Goal: Information Seeking & Learning: Learn about a topic

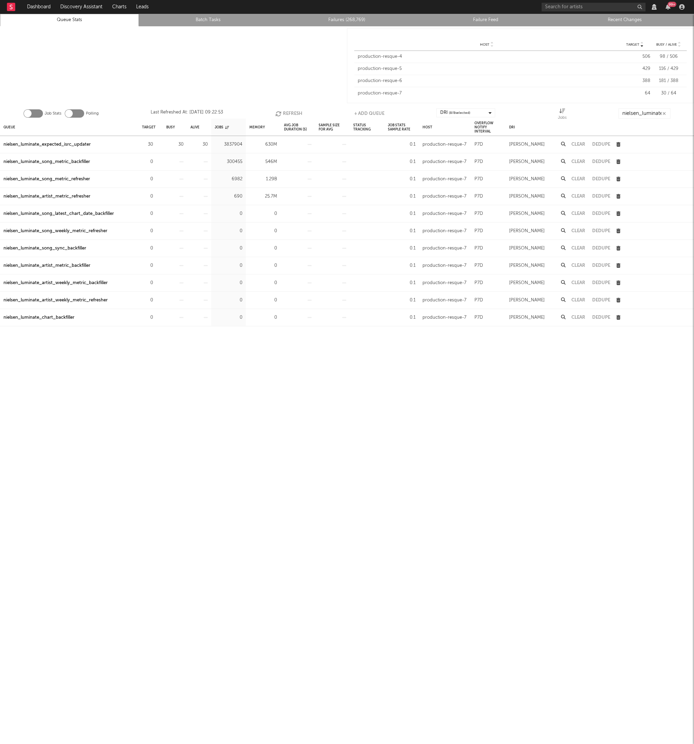
click at [192, 77] on div at bounding box center [173, 65] width 347 height 79
click at [282, 110] on button "Refresh" at bounding box center [288, 113] width 27 height 10
click at [257, 89] on div at bounding box center [173, 65] width 347 height 79
click at [85, 143] on div "nielsen_luminate_expected_isrc_updater" at bounding box center [46, 145] width 87 height 8
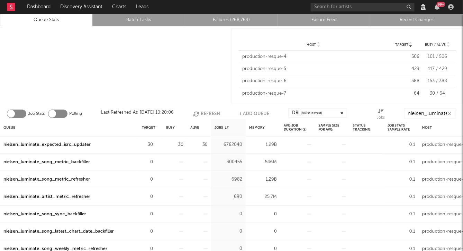
click at [209, 113] on button "Refresh" at bounding box center [206, 113] width 27 height 10
click at [135, 81] on div at bounding box center [116, 65] width 232 height 79
click at [406, 20] on link "Recent Changes" at bounding box center [416, 20] width 85 height 8
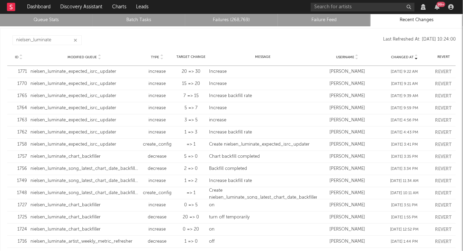
click at [43, 22] on link "Queue Stats" at bounding box center [46, 20] width 85 height 8
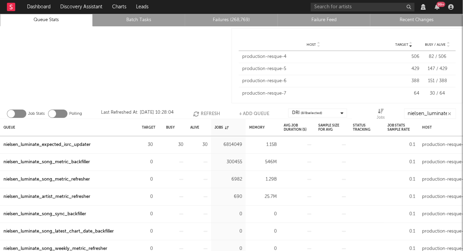
click at [66, 145] on div "nielsen_luminate_expected_isrc_updater" at bounding box center [46, 145] width 87 height 8
click at [200, 110] on button "Refresh" at bounding box center [206, 113] width 27 height 10
click at [80, 142] on div "nielsen_luminate_expected_isrc_updater" at bounding box center [46, 145] width 87 height 8
click at [203, 113] on button "Refresh" at bounding box center [206, 113] width 27 height 10
click at [81, 145] on div "nielsen_luminate_expected_isrc_updater" at bounding box center [46, 145] width 87 height 8
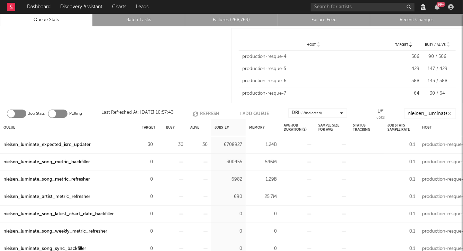
click at [224, 19] on link "Failures (268,769)" at bounding box center [231, 20] width 85 height 8
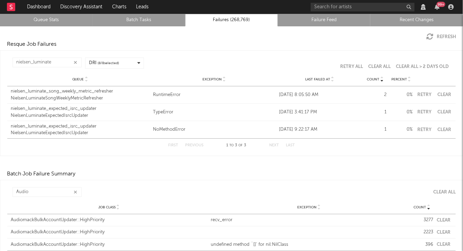
click at [442, 35] on button "Refresh" at bounding box center [442, 36] width 30 height 7
click at [72, 114] on div "NielsenLuminateExpectedIsrcUpdater" at bounding box center [80, 115] width 139 height 7
click at [448, 129] on button "Clear" at bounding box center [445, 129] width 16 height 5
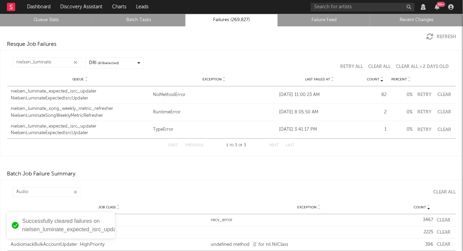
click at [77, 93] on div "nielsen_luminate_expected_isrc_updater" at bounding box center [80, 91] width 139 height 7
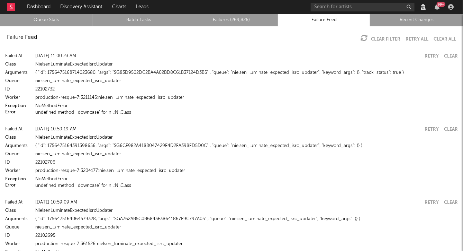
click at [145, 73] on div "{ "id": 1756475168714023680, "args": "SG83D9502DC2BA4A02BD8C61B37124D3B5" , "qu…" at bounding box center [246, 73] width 423 height 8
copy div "SG83D9502DC2BA4A02BD8C61B37124D3B5"
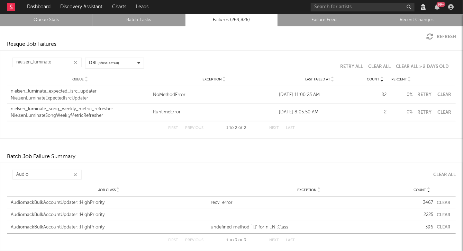
click at [212, 57] on div "DRI ( 8 / 8 selected)" at bounding box center [174, 62] width 179 height 11
click at [442, 37] on button "Refresh" at bounding box center [442, 36] width 30 height 7
click at [436, 39] on button "Refresh" at bounding box center [442, 36] width 30 height 7
click at [38, 20] on link "Queue Stats" at bounding box center [46, 20] width 85 height 8
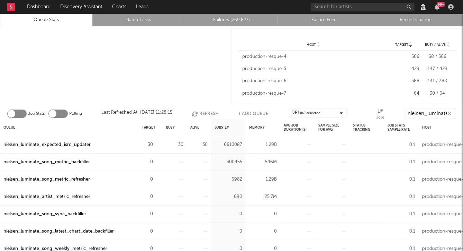
click at [231, 23] on link "Failures (269,827)" at bounding box center [231, 20] width 85 height 8
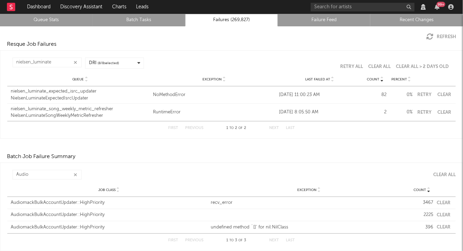
click at [441, 34] on button "Refresh" at bounding box center [442, 36] width 30 height 7
click at [50, 20] on link "Queue Stats" at bounding box center [46, 20] width 85 height 8
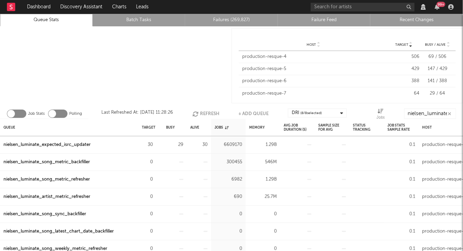
click at [72, 146] on div "nielsen_luminate_expected_isrc_updater" at bounding box center [46, 145] width 87 height 8
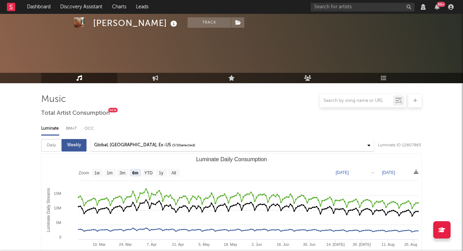
select select "6m"
select select "View all"
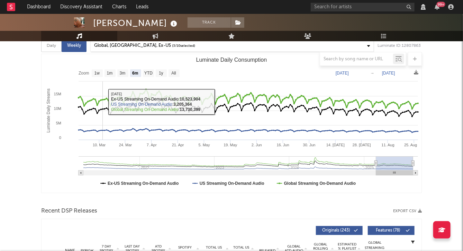
scroll to position [104, 0]
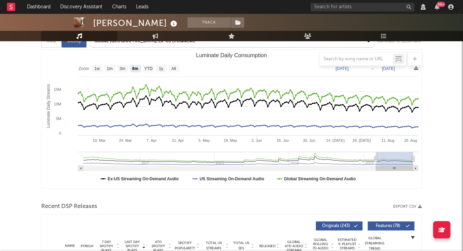
click at [212, 181] on text "US Streaming On-Demand Audio" at bounding box center [232, 178] width 65 height 5
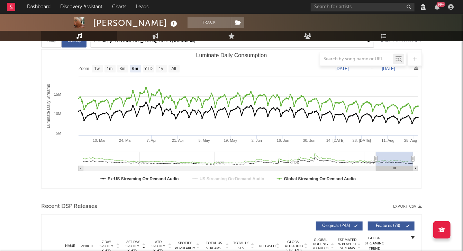
click at [212, 181] on text "US Streaming On-Demand Audio" at bounding box center [232, 178] width 65 height 5
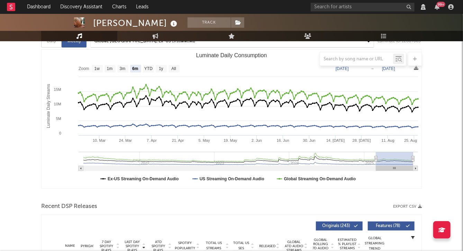
click at [380, 184] on rect "Luminate Daily Consumption" at bounding box center [232, 119] width 380 height 138
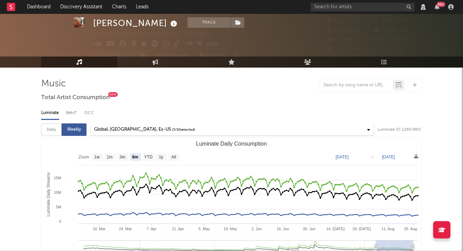
scroll to position [15, 0]
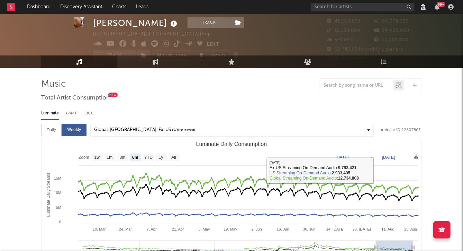
click at [392, 134] on div "Luminate ID: 12807863" at bounding box center [400, 130] width 44 height 8
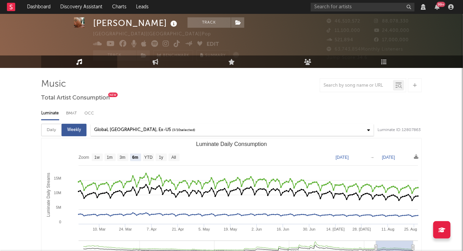
click at [362, 131] on div "Global, United States, Ex-US ( 3 / 10 selected)" at bounding box center [232, 130] width 283 height 12
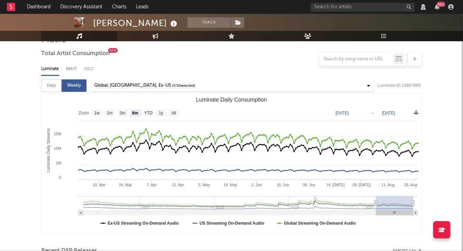
scroll to position [65, 0]
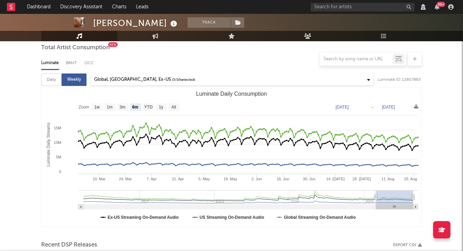
click at [293, 79] on div "Global, United States, Ex-US ( 3 / 10 selected)" at bounding box center [232, 80] width 283 height 12
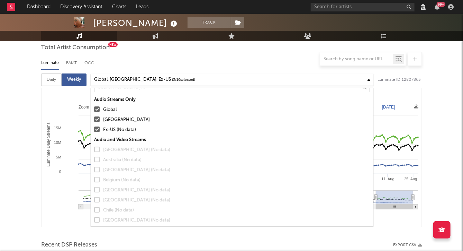
scroll to position [0, 0]
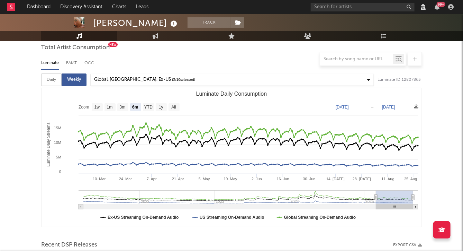
click at [155, 68] on div "Luminate BMAT OCC" at bounding box center [231, 63] width 381 height 12
click at [51, 81] on div "Daily" at bounding box center [51, 79] width 20 height 12
select select "6m"
click at [123, 84] on div "Global, [GEOGRAPHIC_DATA], Ex-US" at bounding box center [132, 79] width 77 height 8
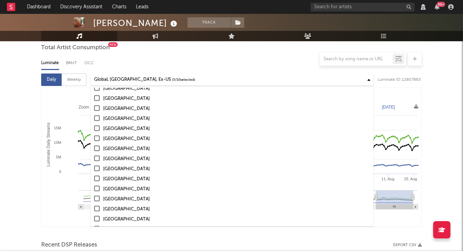
scroll to position [401, 0]
click at [125, 63] on div at bounding box center [231, 59] width 381 height 14
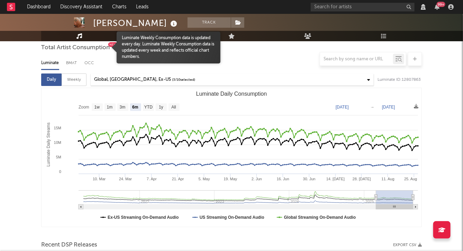
click at [69, 60] on div at bounding box center [231, 59] width 381 height 14
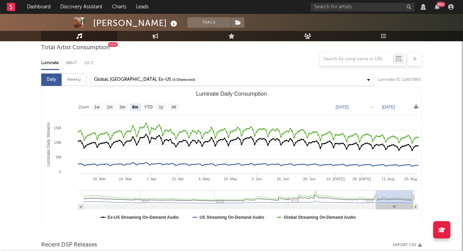
click at [89, 62] on div at bounding box center [231, 59] width 381 height 14
click at [91, 63] on div at bounding box center [231, 59] width 381 height 14
click at [109, 69] on div "Luminate BMAT OCC" at bounding box center [231, 63] width 381 height 12
click at [72, 63] on div at bounding box center [231, 59] width 381 height 14
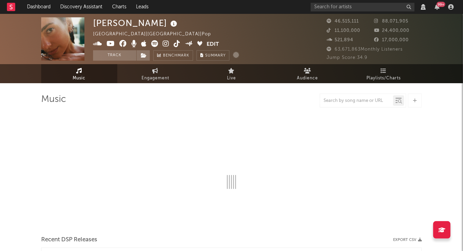
select select "View all"
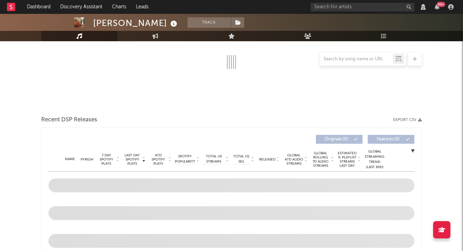
select select "View all"
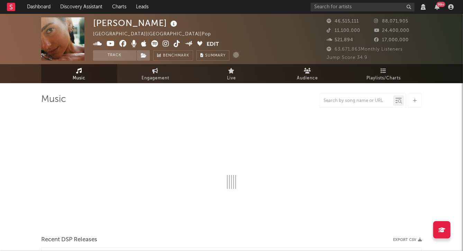
select select "6m"
select select "View all"
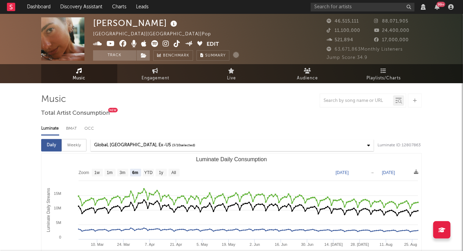
click at [73, 127] on div "BMAT" at bounding box center [71, 129] width 11 height 12
select select "View all"
select select "6m"
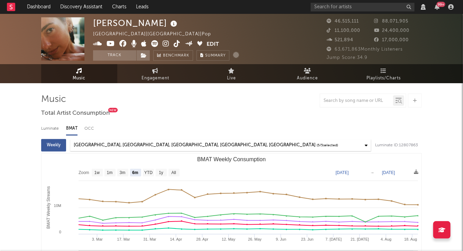
click at [97, 143] on div "[GEOGRAPHIC_DATA], [GEOGRAPHIC_DATA], [GEOGRAPHIC_DATA], [GEOGRAPHIC_DATA], [GE…" at bounding box center [195, 145] width 242 height 8
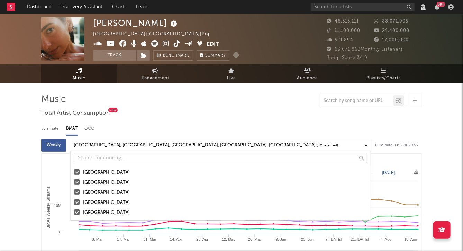
click at [89, 129] on div "OCC" at bounding box center [88, 129] width 9 height 12
select select "6m"
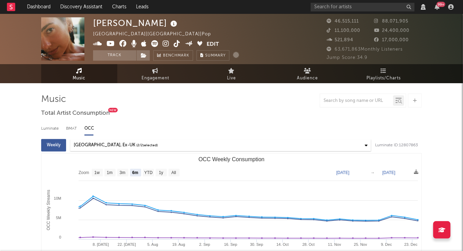
click at [101, 145] on div "[GEOGRAPHIC_DATA], Ex-UK" at bounding box center [105, 145] width 62 height 8
click at [53, 130] on div "Luminate" at bounding box center [50, 129] width 18 height 12
select select "6m"
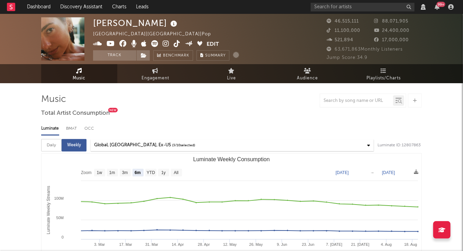
click at [91, 129] on div "OCC" at bounding box center [88, 129] width 9 height 12
select select "6m"
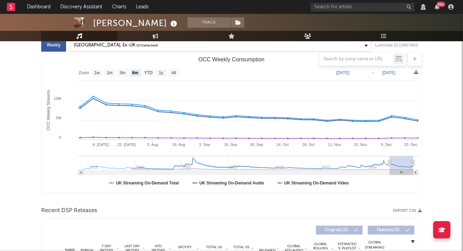
select select "View all"
select select "6m"
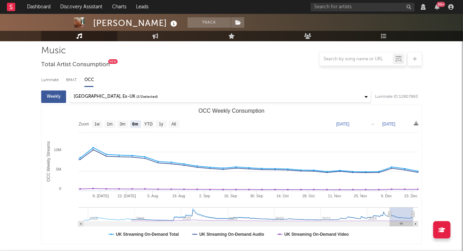
scroll to position [48, 0]
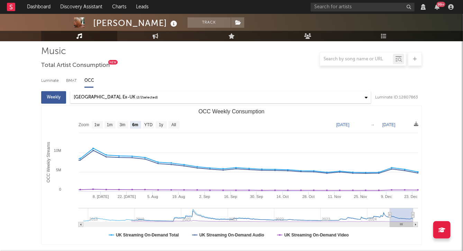
click at [74, 81] on div "BMAT" at bounding box center [71, 81] width 11 height 12
select select "6m"
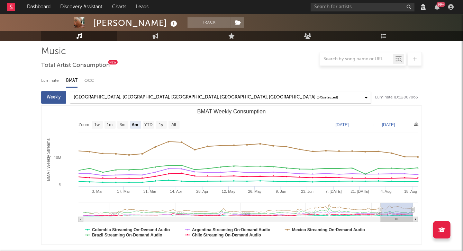
click at [46, 83] on div "Luminate" at bounding box center [50, 81] width 18 height 12
select select "View all"
select select "6m"
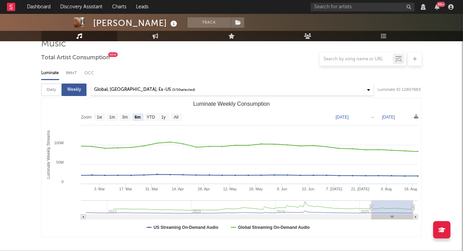
scroll to position [0, 0]
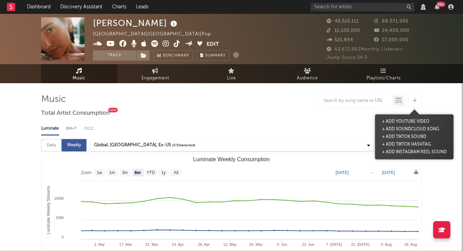
click at [414, 103] on div at bounding box center [415, 100] width 14 height 14
click at [343, 120] on div "Luminate BMAT OCC Daily Weekly Global, [GEOGRAPHIC_DATA], Ex-US ( 3 / 10 select…" at bounding box center [231, 206] width 381 height 175
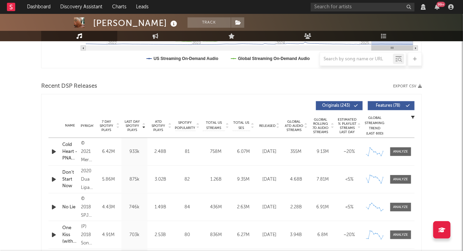
scroll to position [224, 0]
click at [397, 154] on div at bounding box center [401, 151] width 15 height 5
select select "View all"
select select "6m"
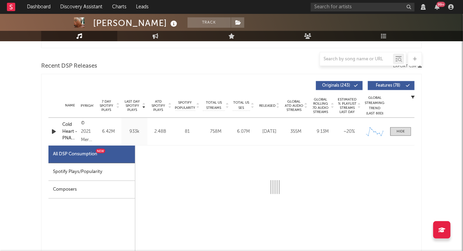
scroll to position [251, 0]
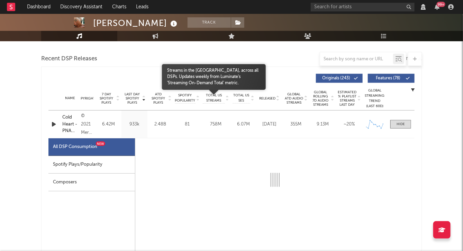
click at [219, 101] on span "Total US Streams" at bounding box center [214, 98] width 22 height 10
select select "View all"
select select "6m"
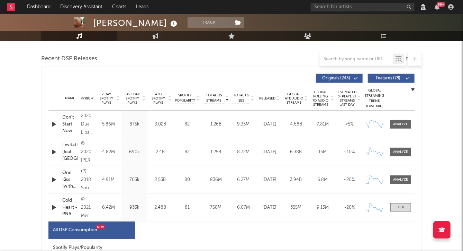
click at [161, 105] on span "ATD Spotify Plays" at bounding box center [158, 98] width 18 height 12
select select "View all"
select select "6m"
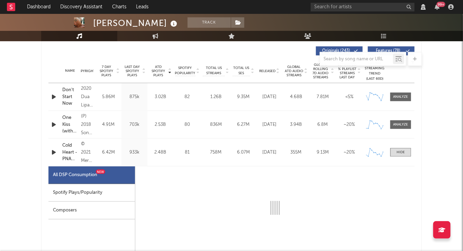
scroll to position [259, 0]
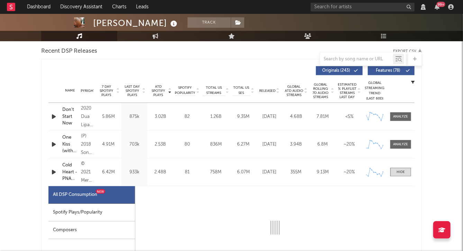
click at [414, 84] on icon "button" at bounding box center [412, 81] width 3 height 3
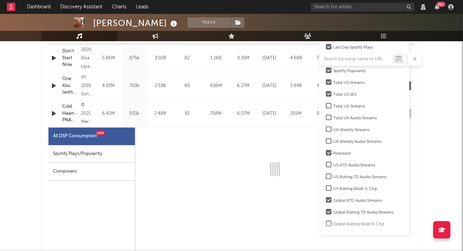
scroll to position [47, 0]
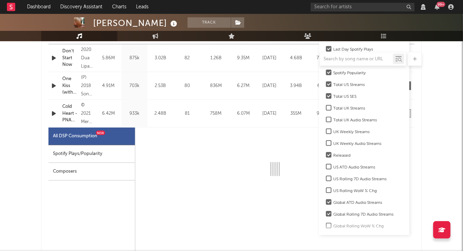
select select "6m"
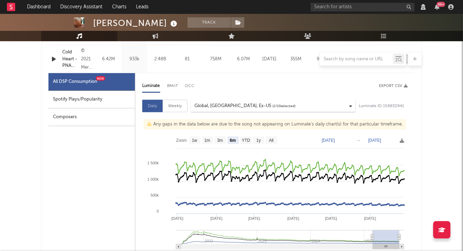
scroll to position [376, 0]
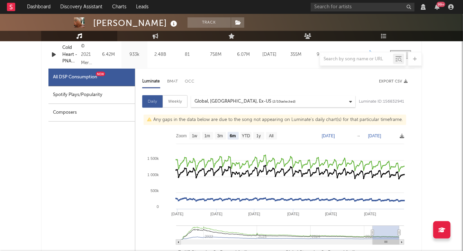
click at [307, 107] on div "Global, [GEOGRAPHIC_DATA], Ex-US ( 2 / 10 selected)" at bounding box center [273, 102] width 164 height 12
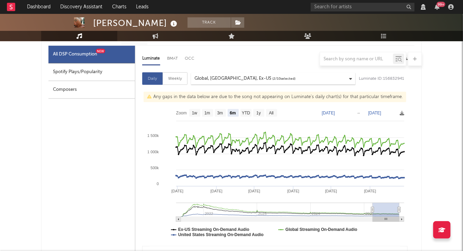
scroll to position [406, 0]
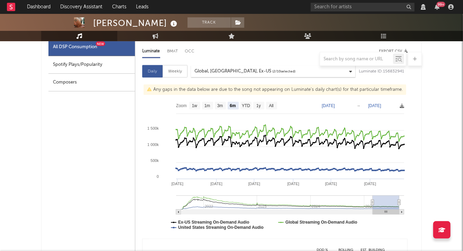
click at [284, 74] on div "Global, [GEOGRAPHIC_DATA], Ex-US ( 2 / 10 selected)" at bounding box center [273, 71] width 164 height 12
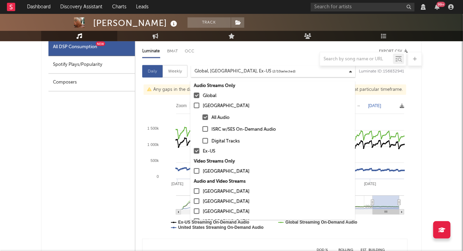
scroll to position [0, 0]
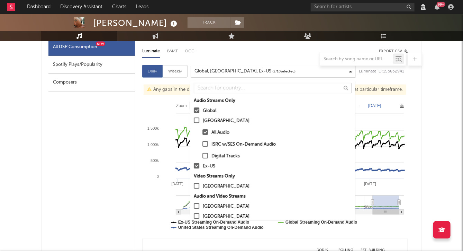
click at [205, 143] on div at bounding box center [206, 144] width 6 height 6
click at [203, 143] on input "ISRC w/SES On-Demand Audio" at bounding box center [203, 144] width 0 height 8
select select "6m"
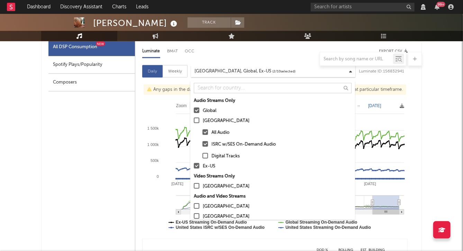
click at [205, 134] on div at bounding box center [206, 132] width 6 height 6
click at [203, 134] on input "All Audio" at bounding box center [203, 132] width 0 height 8
select select "6m"
click at [205, 157] on div at bounding box center [206, 156] width 6 height 6
click at [203, 157] on input "Digital Tracks" at bounding box center [203, 156] width 0 height 8
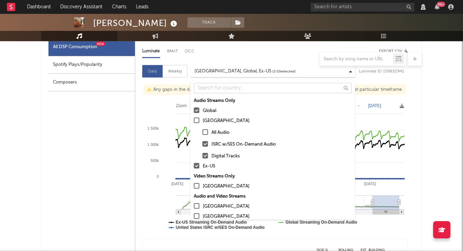
select select "6m"
click at [141, 141] on div "Luminate BMAT OCC Export CSV Daily Weekly [GEOGRAPHIC_DATA], Global, Ex-US ( 2 …" at bounding box center [274, 206] width 279 height 337
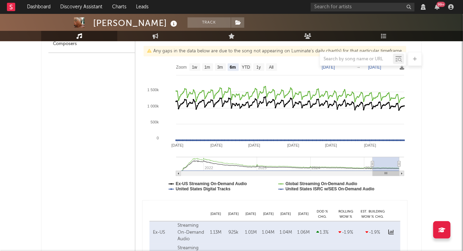
scroll to position [451, 0]
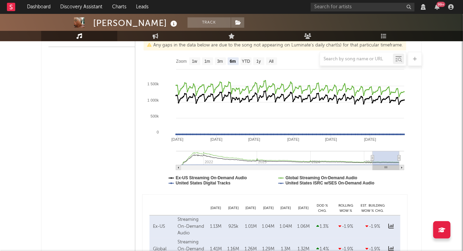
click at [146, 160] on rect at bounding box center [275, 123] width 266 height 138
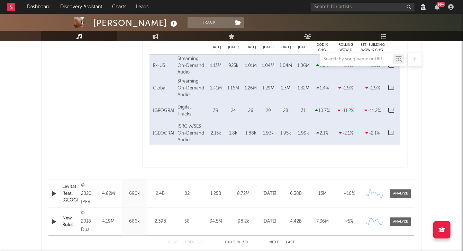
scroll to position [613, 0]
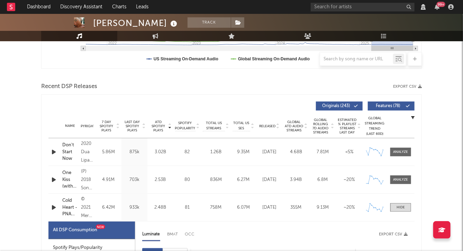
scroll to position [0, 0]
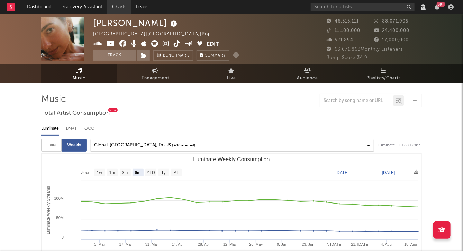
click at [119, 9] on link "Charts" at bounding box center [119, 7] width 24 height 14
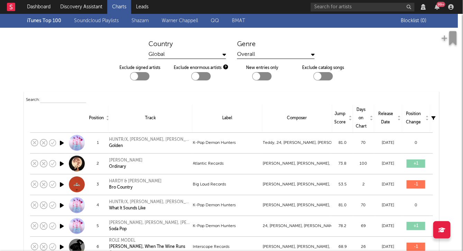
click at [53, 20] on div "iTunes Top 100 Soundcloud Playlists [PERSON_NAME] QQ BMAT" at bounding box center [214, 21] width 374 height 14
click at [92, 20] on link "Soundcloud Playlists" at bounding box center [96, 21] width 45 height 8
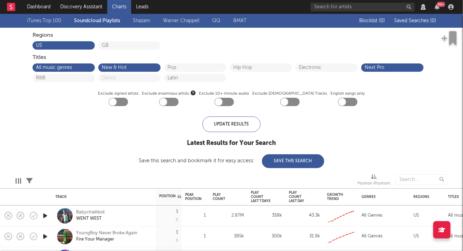
click at [42, 21] on link "iTunes Top 100" at bounding box center [44, 21] width 34 height 8
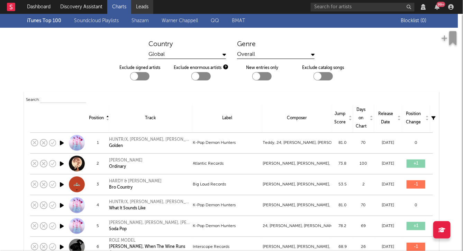
click at [140, 8] on link "Leads" at bounding box center [142, 7] width 22 height 14
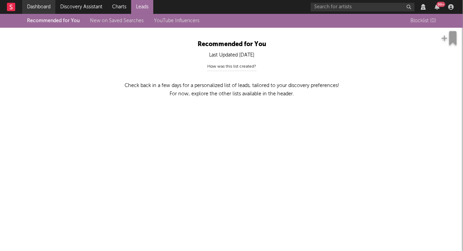
click at [41, 11] on link "Dashboard" at bounding box center [38, 7] width 33 height 14
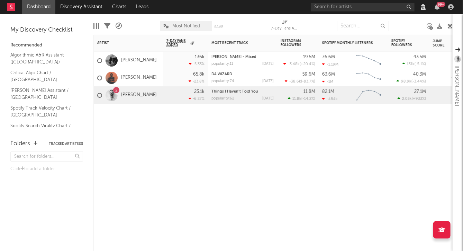
click at [278, 168] on div "Artist Notifications 7-Day Fans Added WoW % Change Most Recent Track Popularity…" at bounding box center [272, 143] width 359 height 216
